Goal: Understand process/instructions

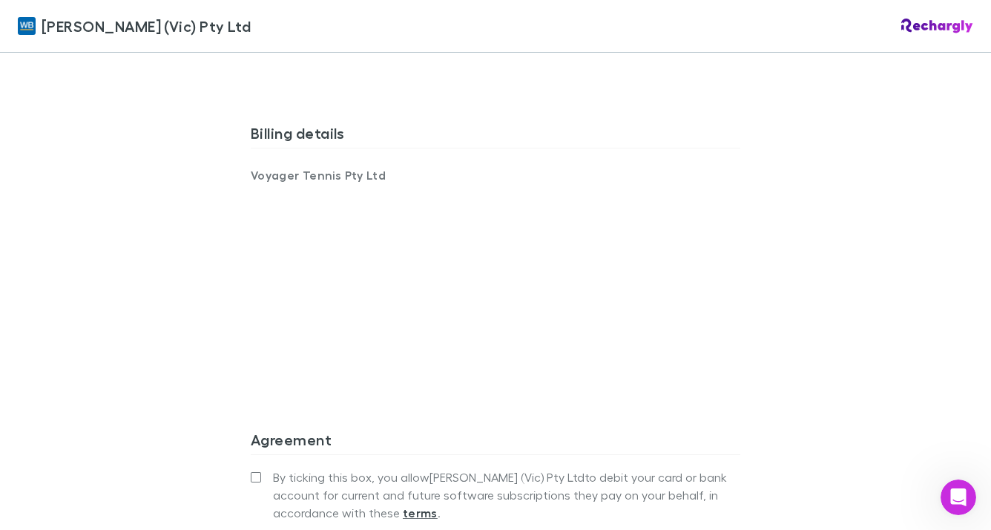
scroll to position [864, 0]
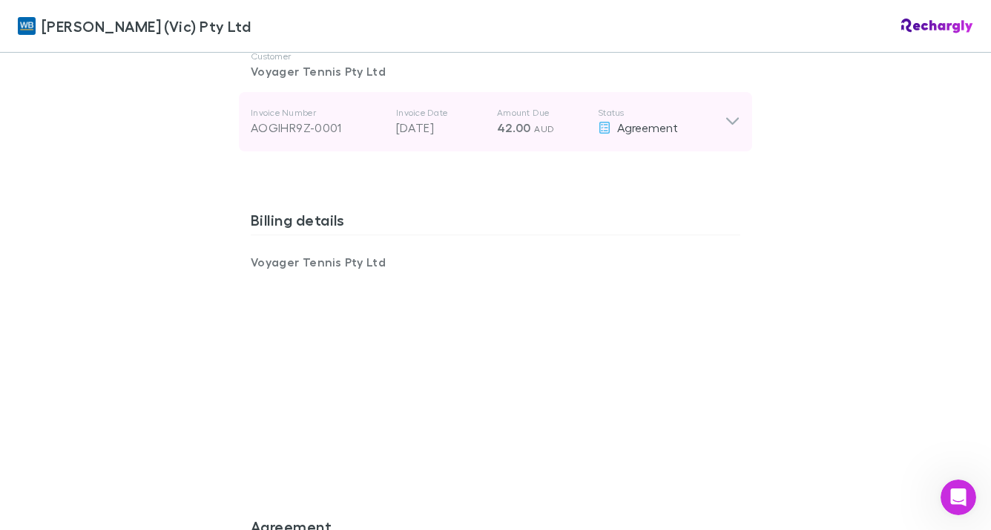
click at [725, 113] on icon at bounding box center [733, 122] width 16 height 18
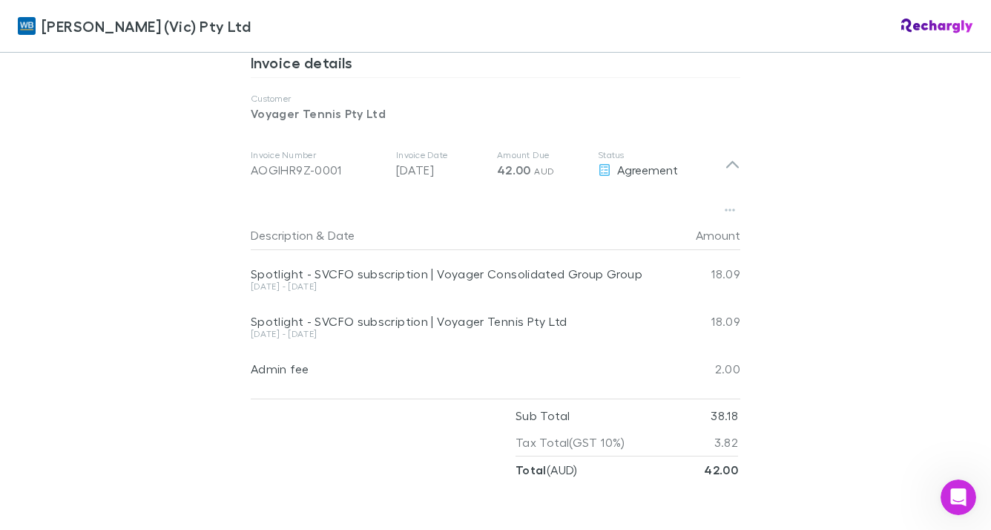
scroll to position [789, 0]
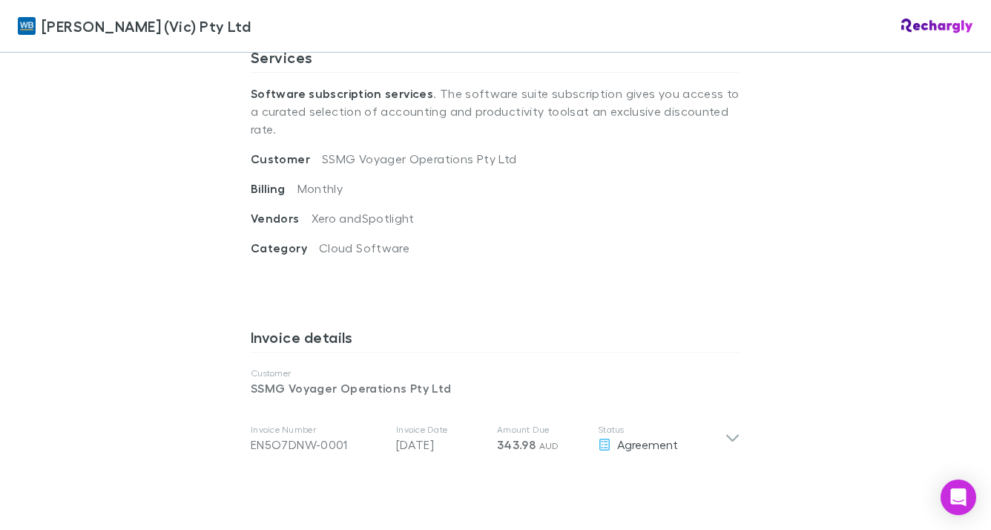
scroll to position [594, 0]
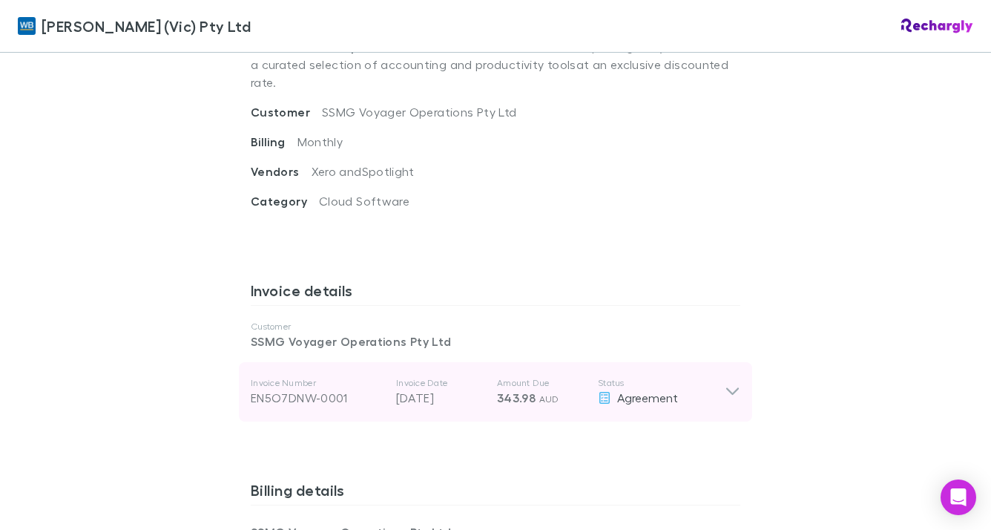
click at [729, 383] on icon at bounding box center [733, 392] width 16 height 18
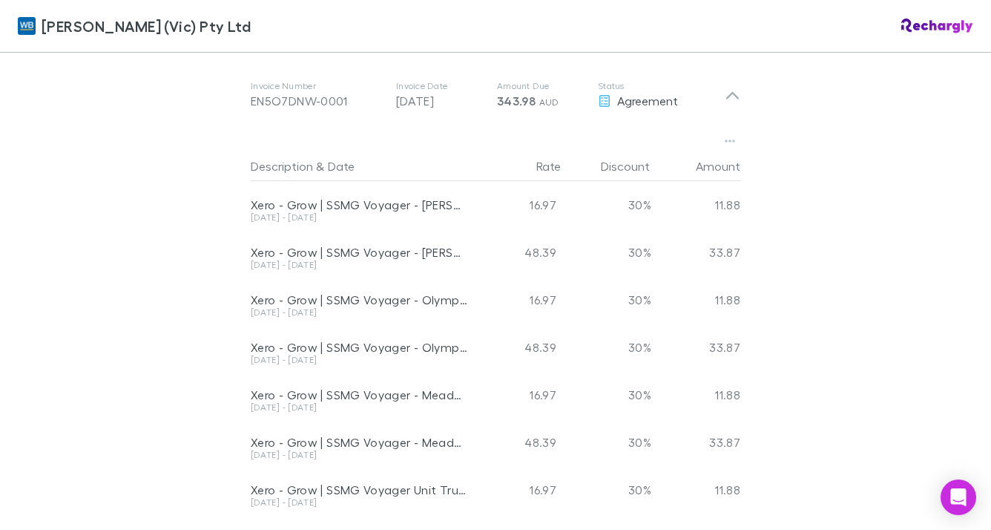
scroll to position [964, 0]
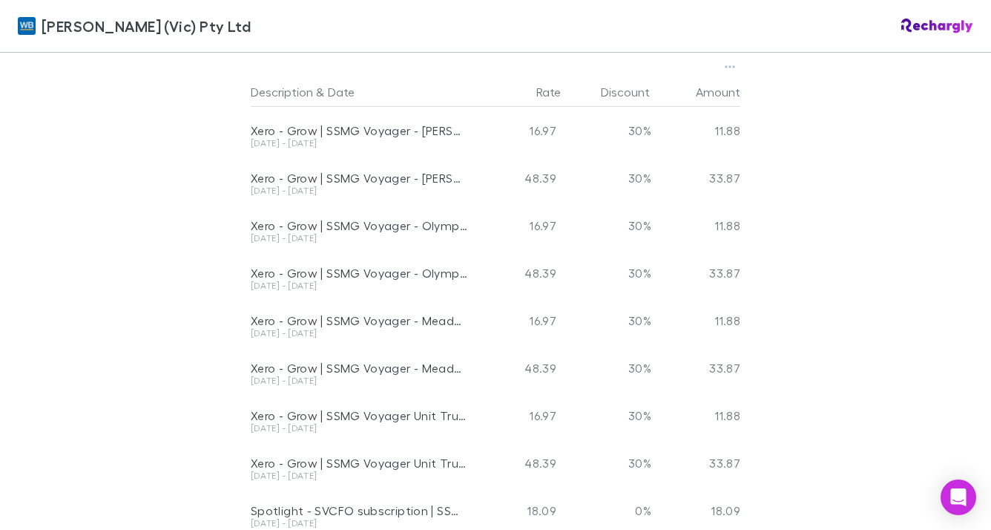
click at [71, 275] on div "[PERSON_NAME] (Vic) Pty Ltd [PERSON_NAME] (Vic) Pty Ltd Software subscriptions …" at bounding box center [495, 265] width 991 height 530
